Goal: Navigation & Orientation: Find specific page/section

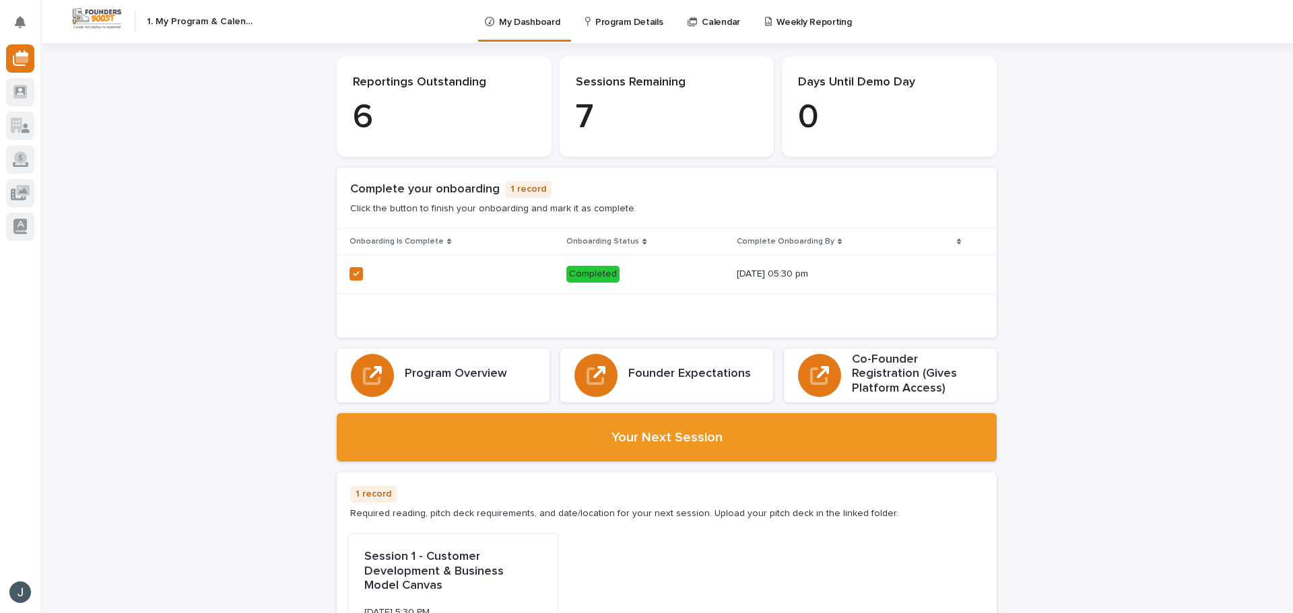
click at [362, 117] on p "6" at bounding box center [444, 118] width 182 height 40
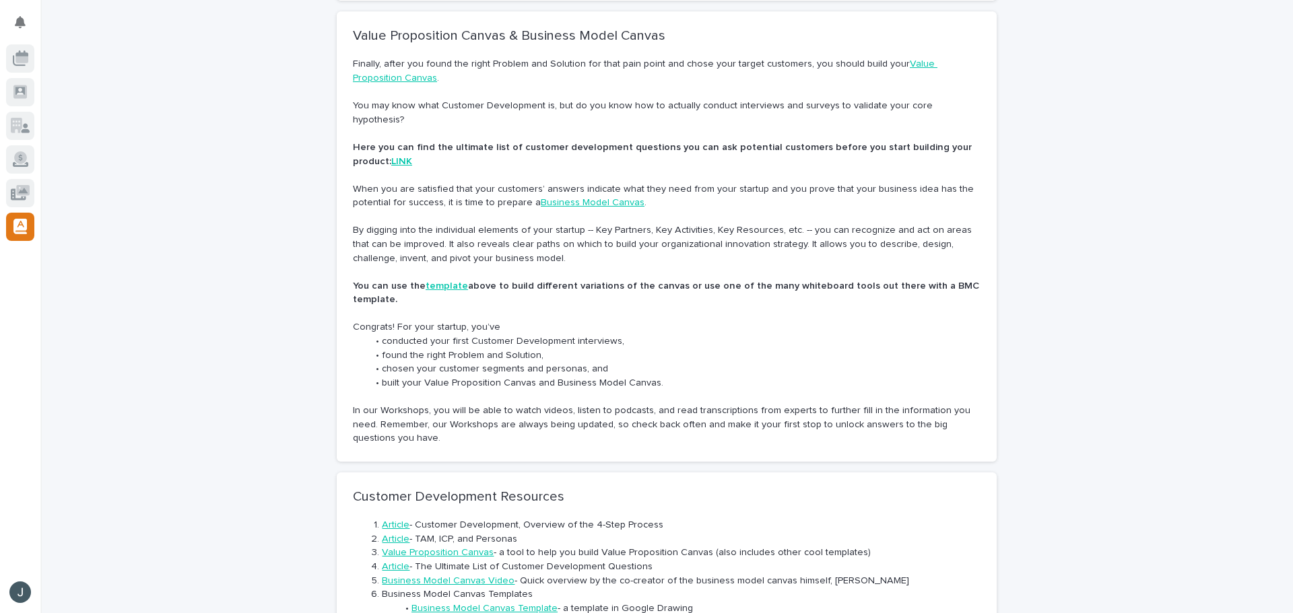
scroll to position [1293, 0]
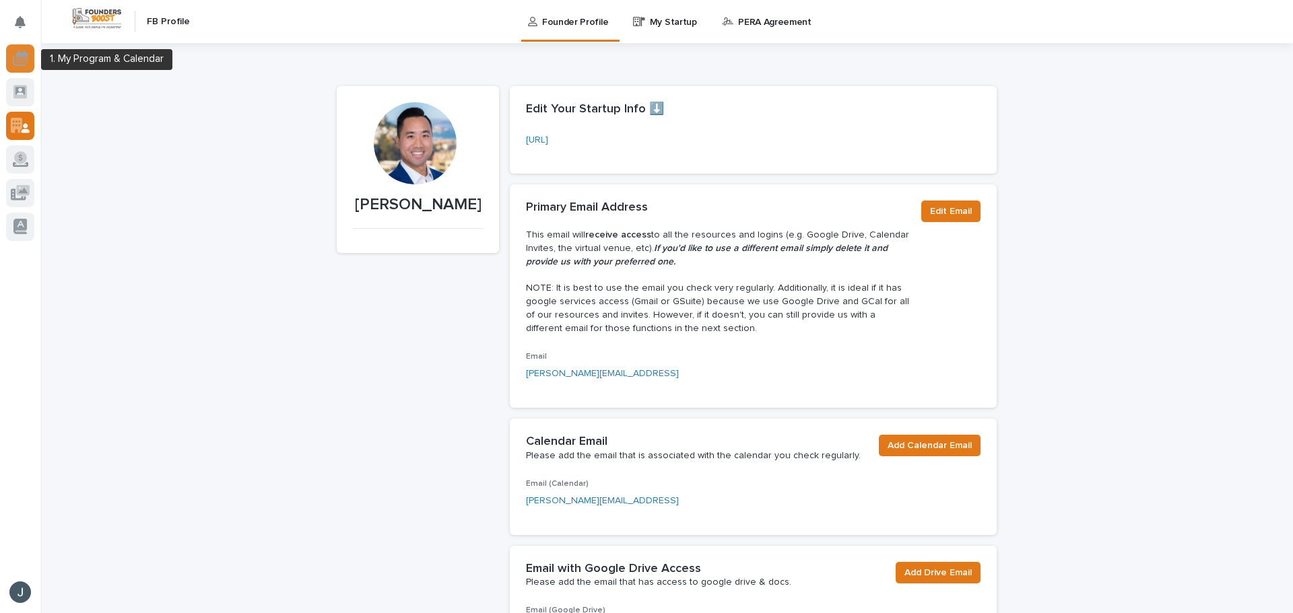
click at [22, 59] on icon at bounding box center [21, 59] width 13 height 7
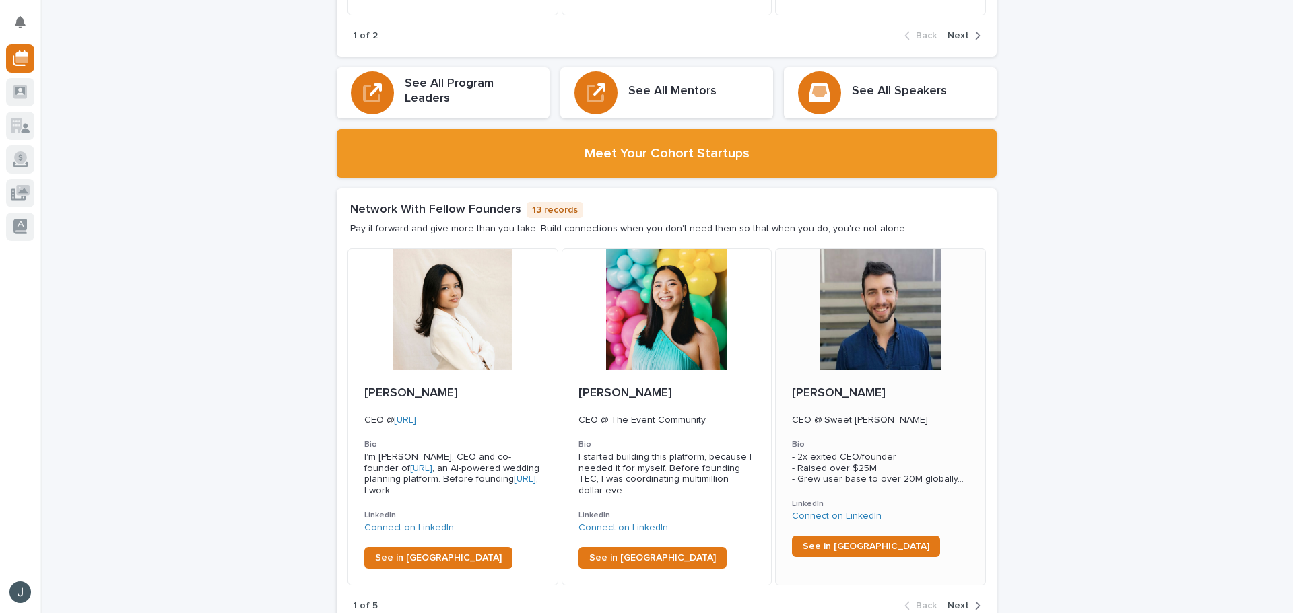
scroll to position [2289, 0]
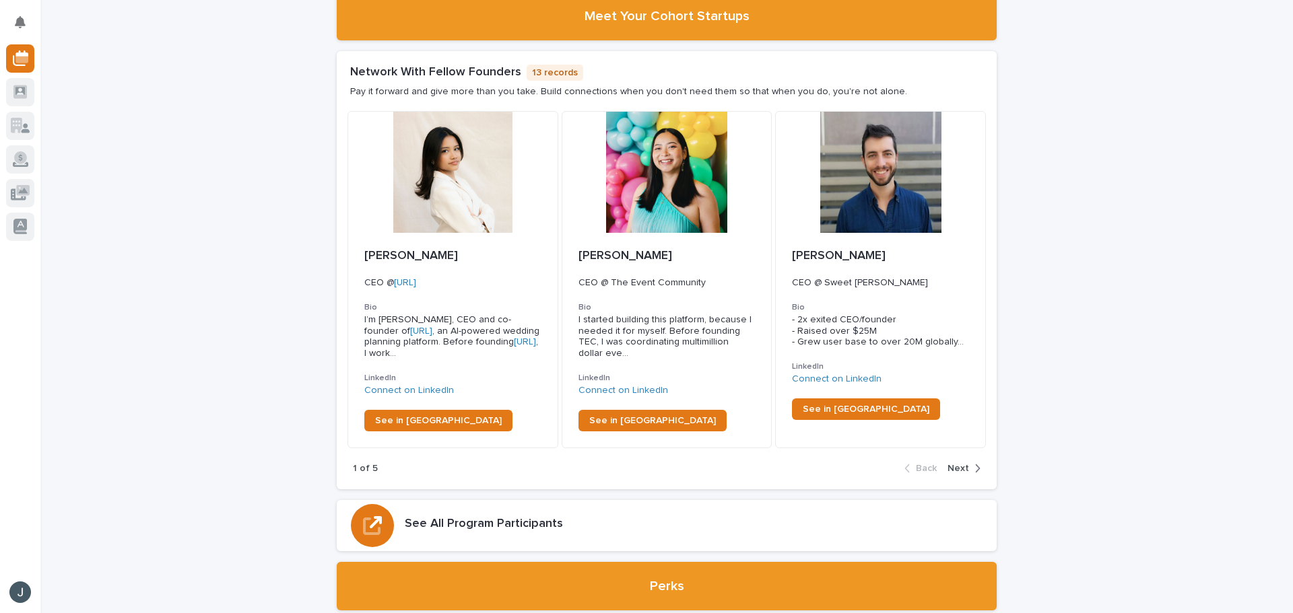
click at [965, 463] on button "Next" at bounding box center [961, 469] width 38 height 12
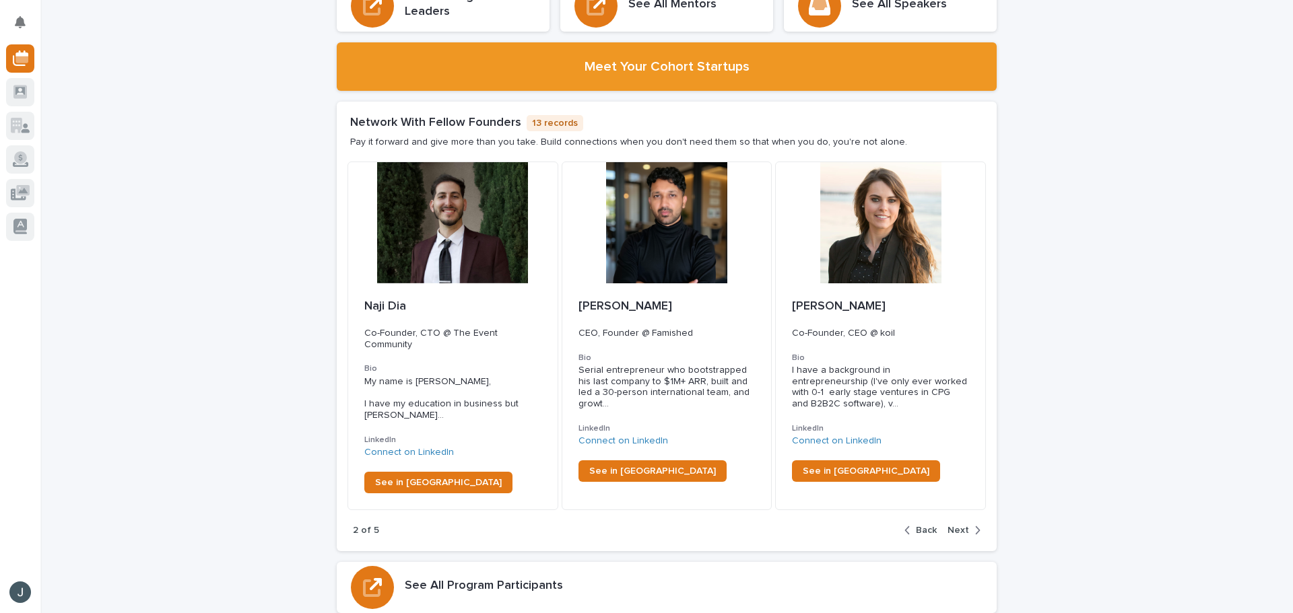
click at [959, 526] on span "Next" at bounding box center [958, 530] width 22 height 9
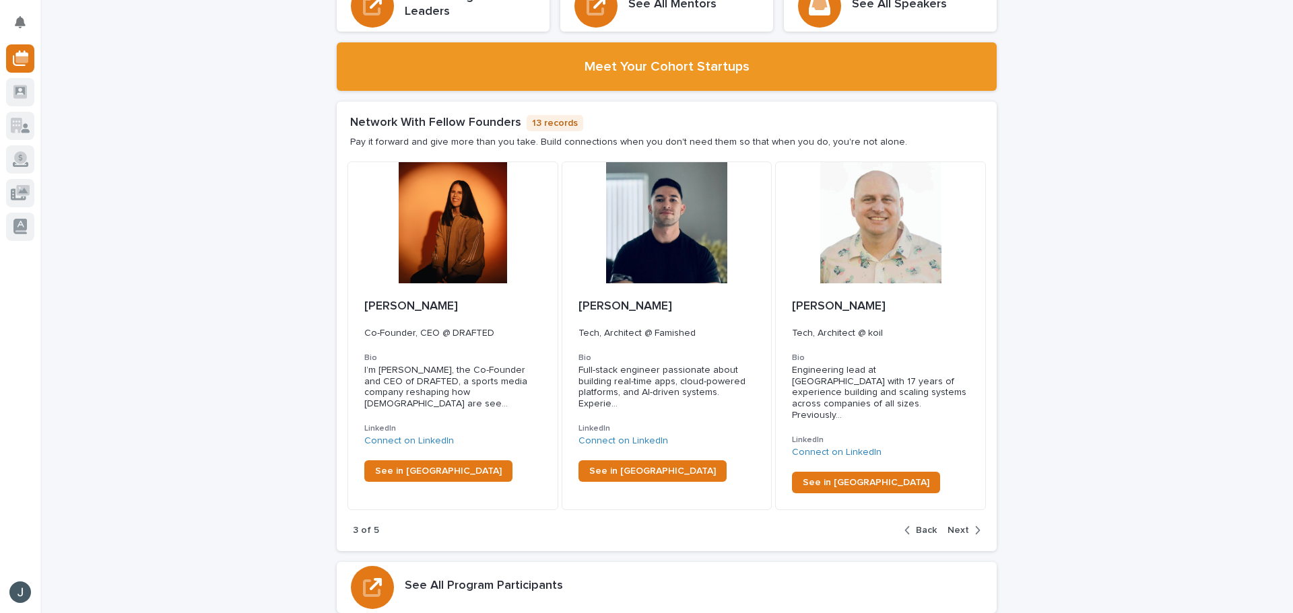
click at [959, 526] on span "Next" at bounding box center [958, 530] width 22 height 9
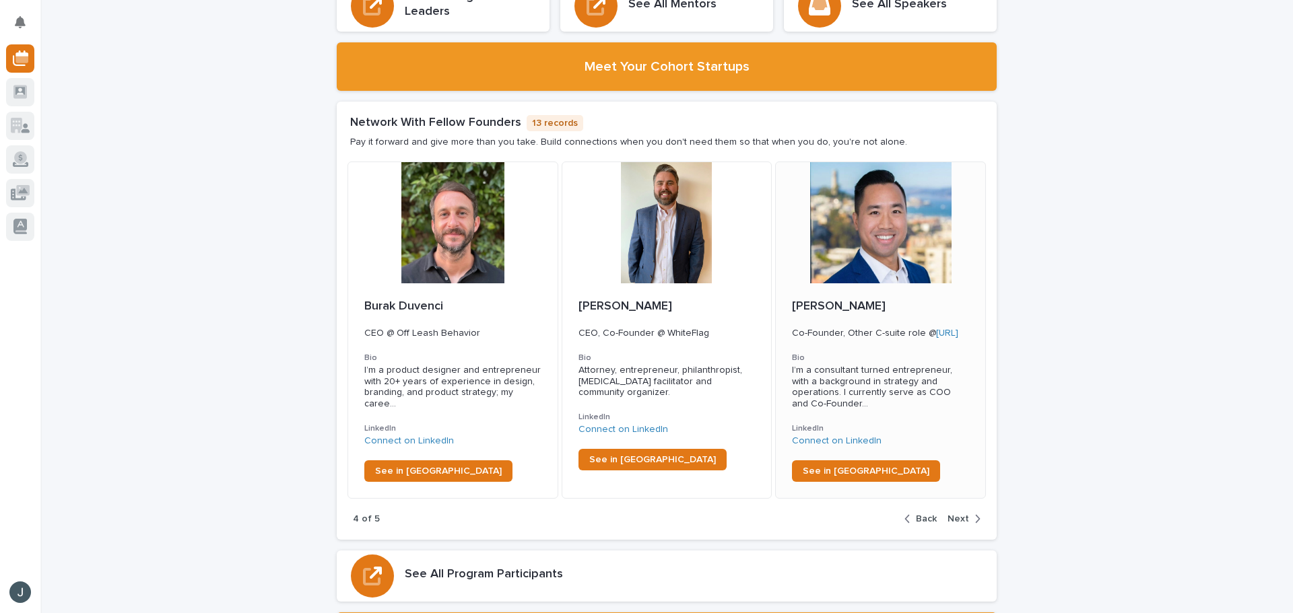
click at [875, 376] on span "I’m a consultant turned entrepreneur, with a background in strategy and operati…" at bounding box center [880, 387] width 177 height 45
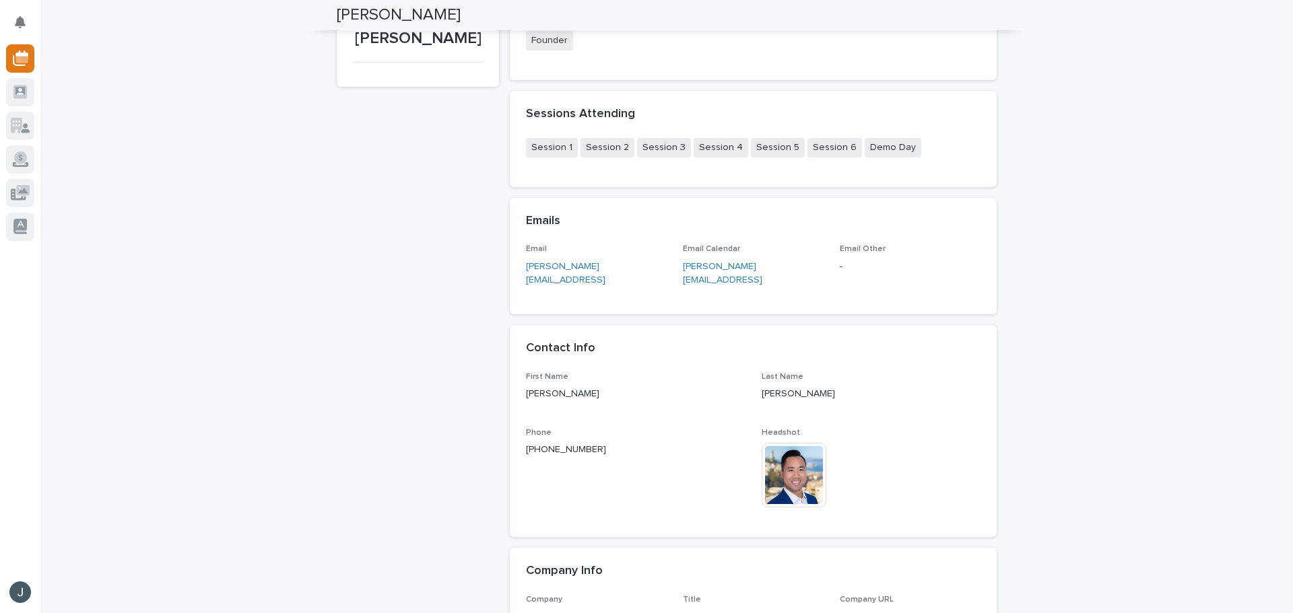
scroll to position [67, 0]
